Goal: Communication & Community: Answer question/provide support

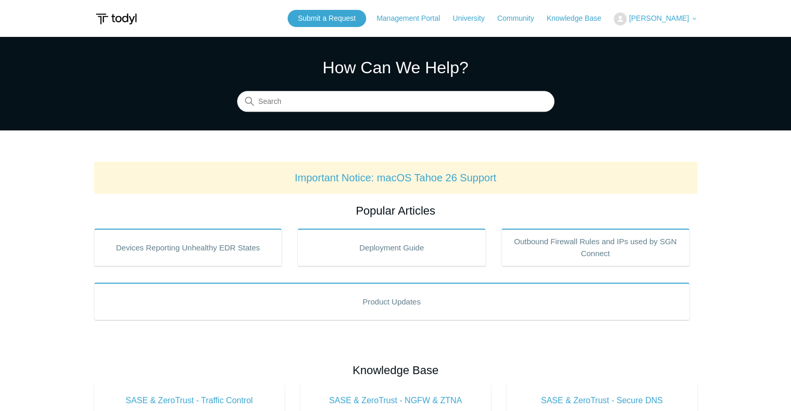
click at [664, 18] on span "[PERSON_NAME]" at bounding box center [659, 18] width 60 height 8
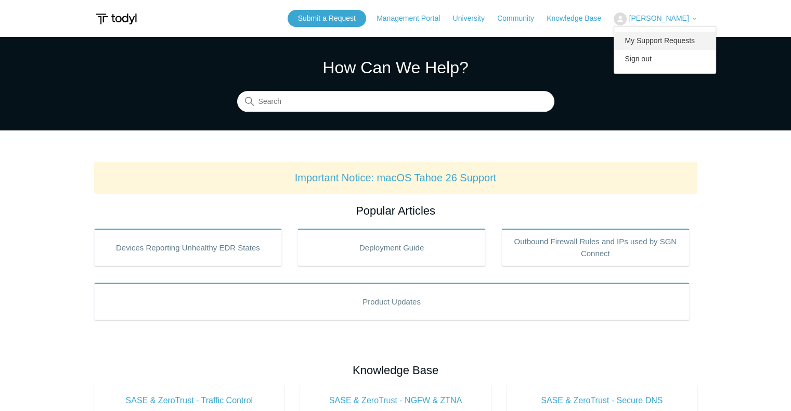
click at [654, 45] on link "My Support Requests" at bounding box center [664, 41] width 101 height 18
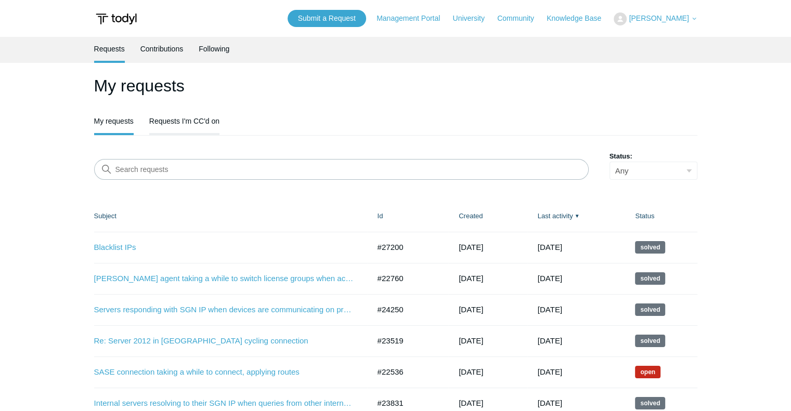
click at [185, 124] on link "Requests I'm CC'd on" at bounding box center [184, 120] width 70 height 22
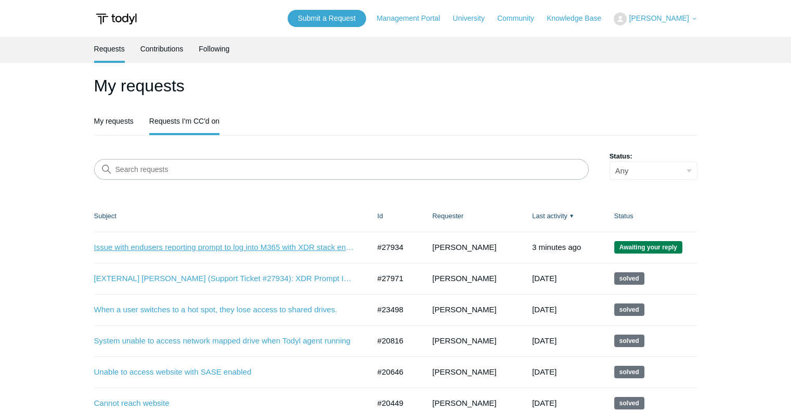
click at [132, 250] on link "Issue with endusers reporting prompt to log into M365 with XDR stack enable" at bounding box center [224, 248] width 260 height 12
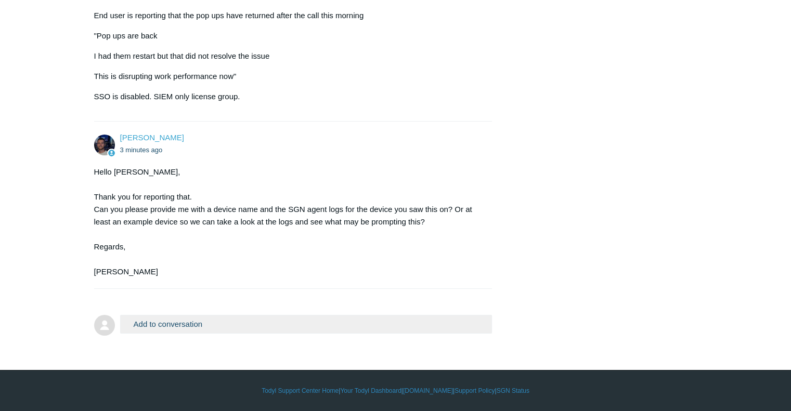
scroll to position [3797, 0]
click at [271, 324] on button "Add to conversation" at bounding box center [306, 324] width 372 height 18
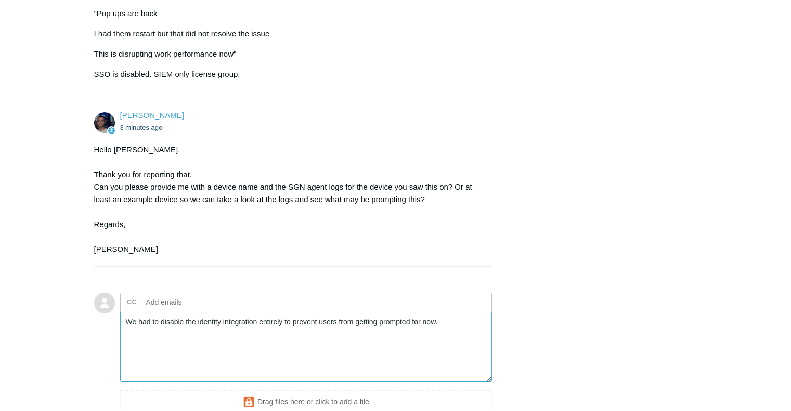
type textarea "We had to disable the identity integration entirely to prevent users from getti…"
click at [443, 349] on textarea "We had to disable the identity integration entirely to prevent users from getti…" at bounding box center [306, 347] width 372 height 70
